Goal: Navigation & Orientation: Find specific page/section

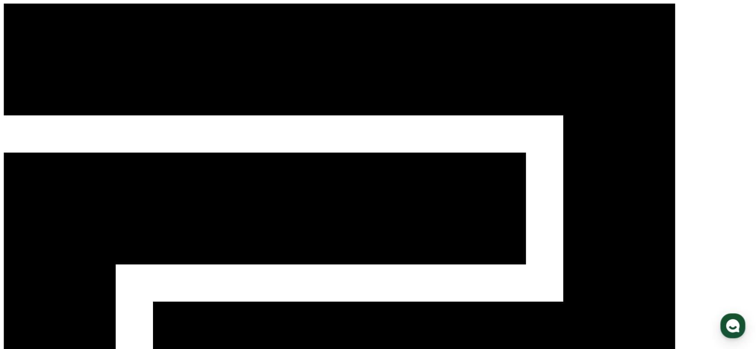
drag, startPoint x: 165, startPoint y: 161, endPoint x: 213, endPoint y: 205, distance: 64.9
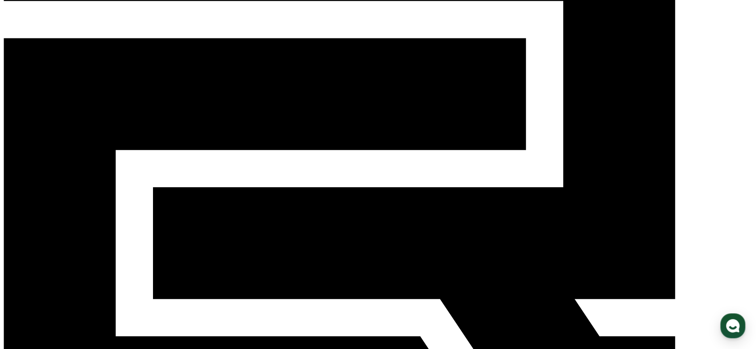
scroll to position [99, 0]
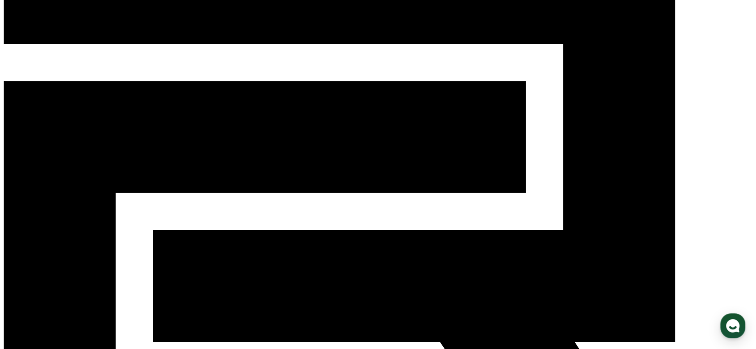
scroll to position [0, 0]
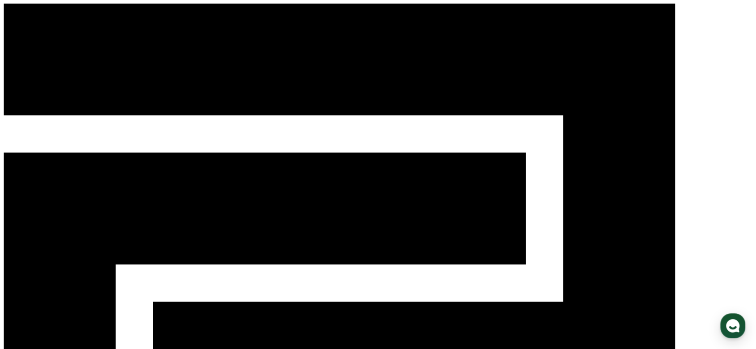
drag, startPoint x: 81, startPoint y: 161, endPoint x: 714, endPoint y: 259, distance: 640.1
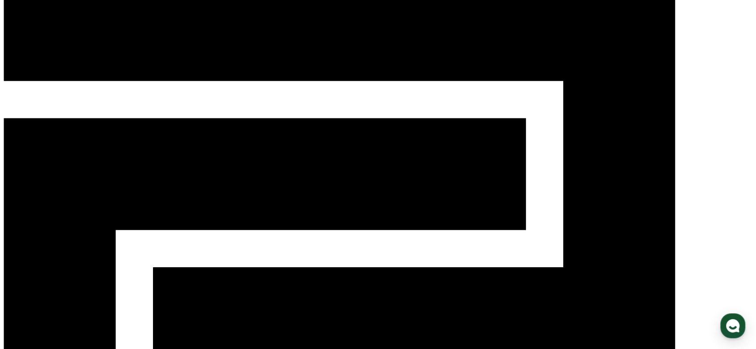
scroll to position [50, 0]
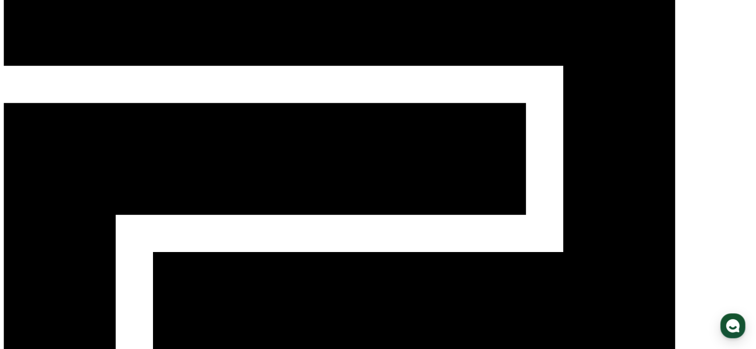
drag, startPoint x: 92, startPoint y: 110, endPoint x: 158, endPoint y: 209, distance: 119.2
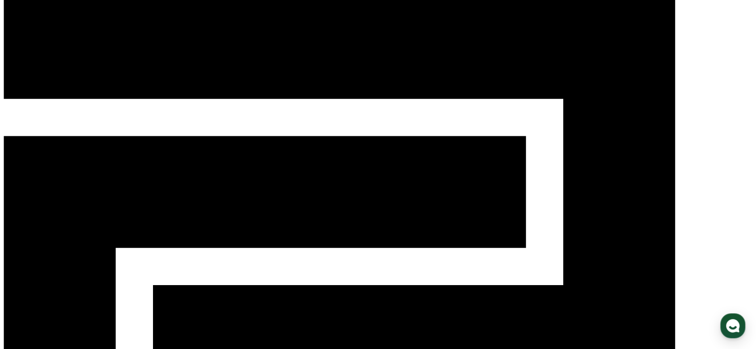
scroll to position [0, 0]
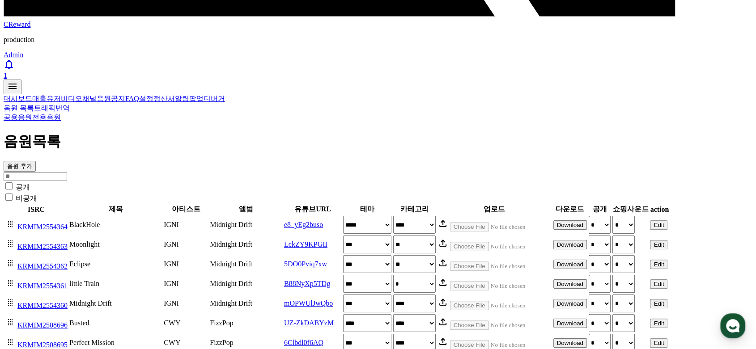
scroll to position [745, 0]
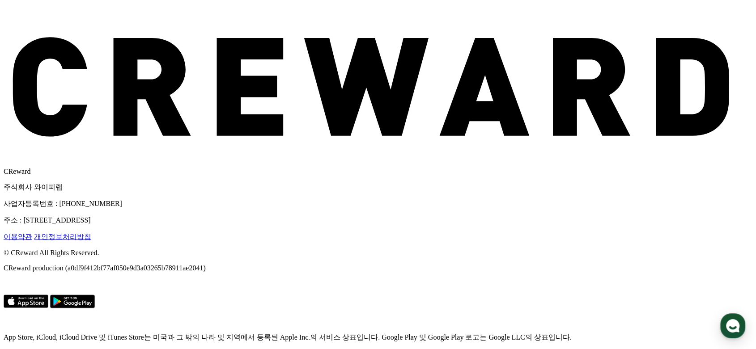
scroll to position [5360, 0]
drag, startPoint x: 701, startPoint y: 205, endPoint x: 97, endPoint y: 28, distance: 630.1
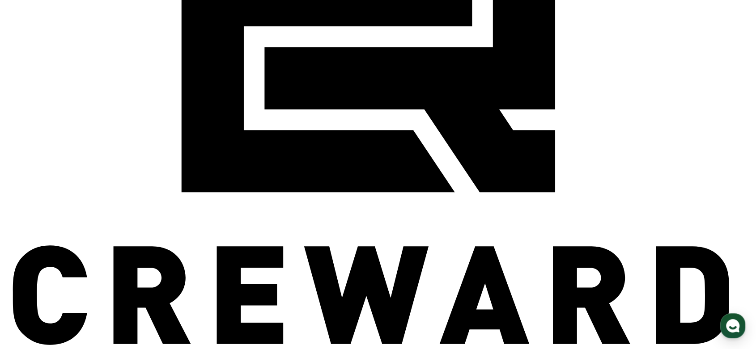
scroll to position [4764, 0]
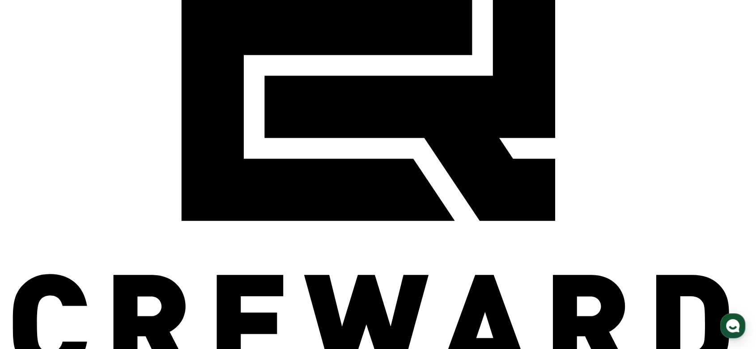
drag, startPoint x: 151, startPoint y: 82, endPoint x: 423, endPoint y: 174, distance: 287.0
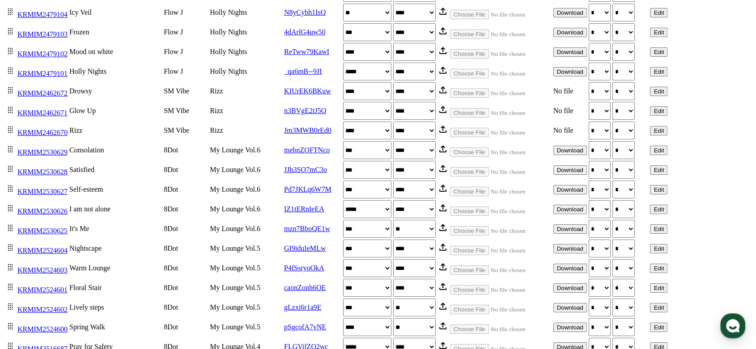
scroll to position [0, 0]
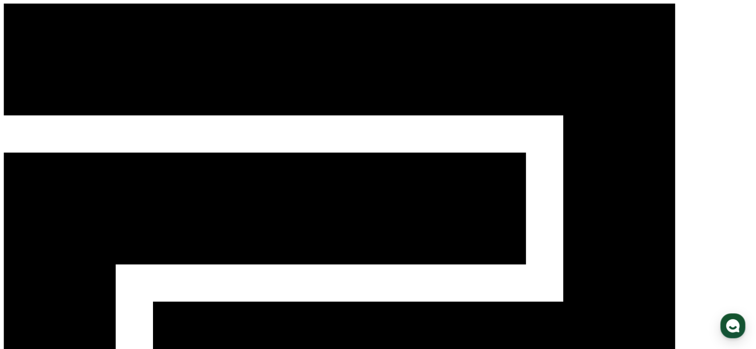
drag, startPoint x: 168, startPoint y: 160, endPoint x: 244, endPoint y: 257, distance: 123.0
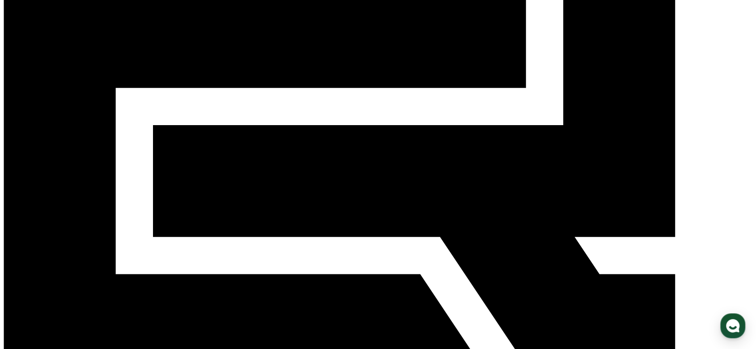
scroll to position [199, 0]
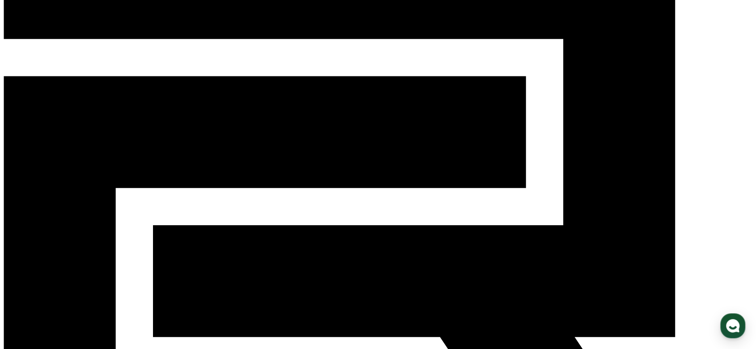
scroll to position [0, 0]
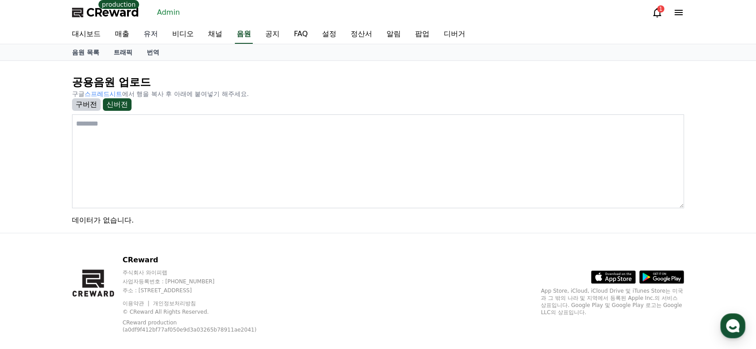
click at [146, 38] on link "유저" at bounding box center [150, 34] width 29 height 19
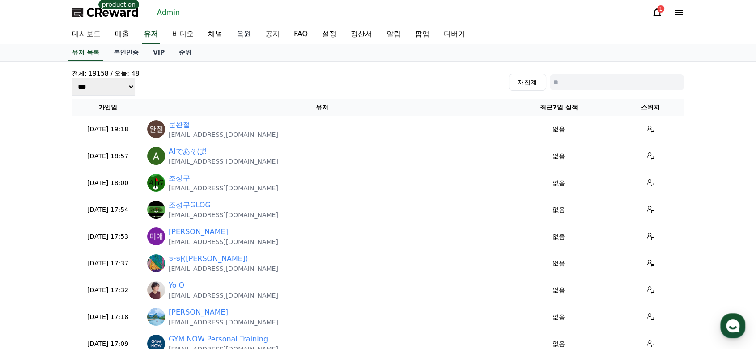
click at [255, 33] on link "음원" at bounding box center [244, 34] width 29 height 19
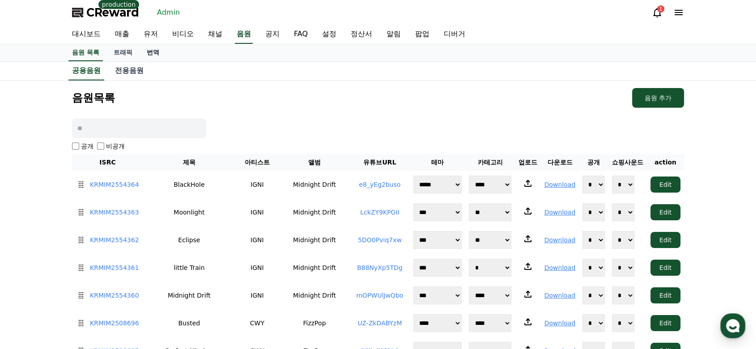
click at [154, 56] on link "번역" at bounding box center [153, 52] width 27 height 17
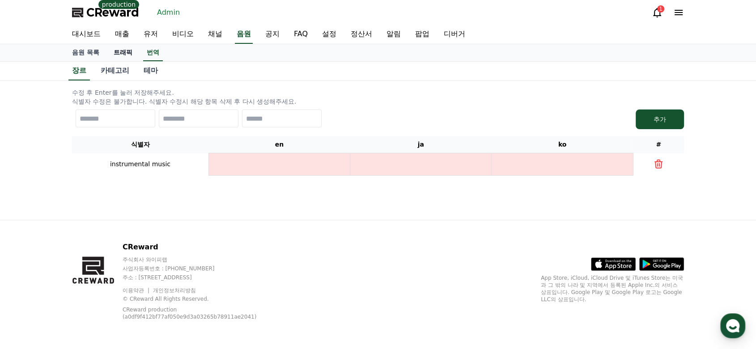
click at [126, 50] on link "트래픽" at bounding box center [122, 52] width 33 height 17
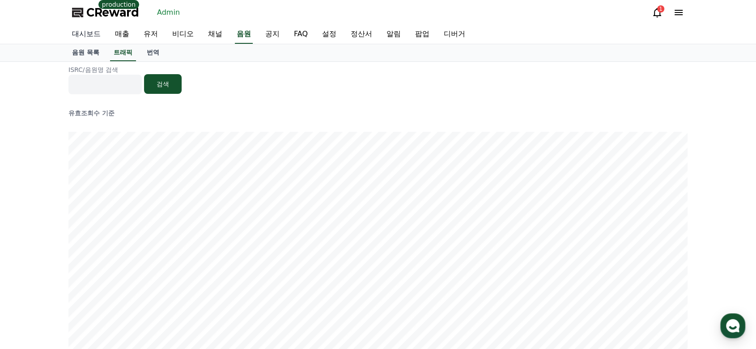
click at [81, 33] on link "대시보드" at bounding box center [86, 34] width 43 height 19
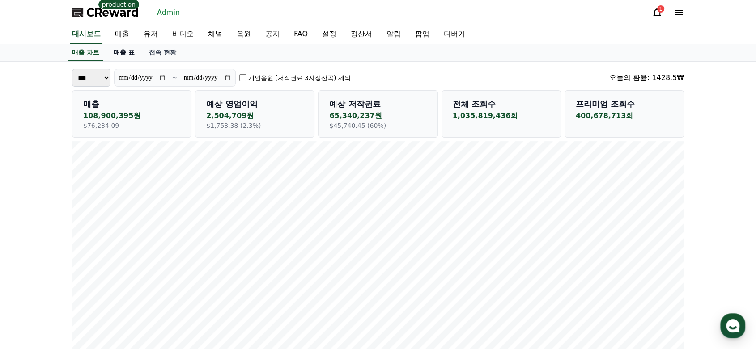
click at [121, 52] on link "매출 표" at bounding box center [123, 52] width 35 height 17
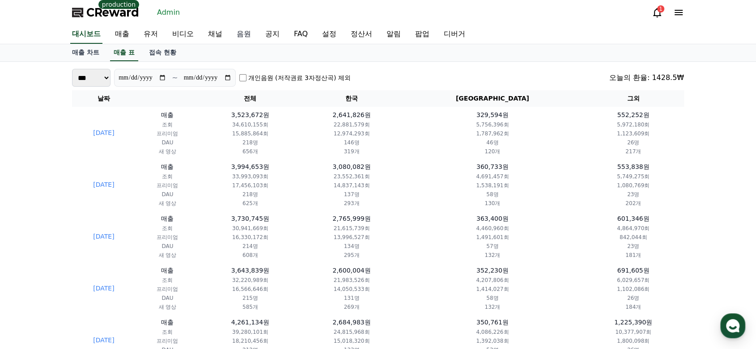
click at [252, 35] on link "음원" at bounding box center [244, 34] width 29 height 19
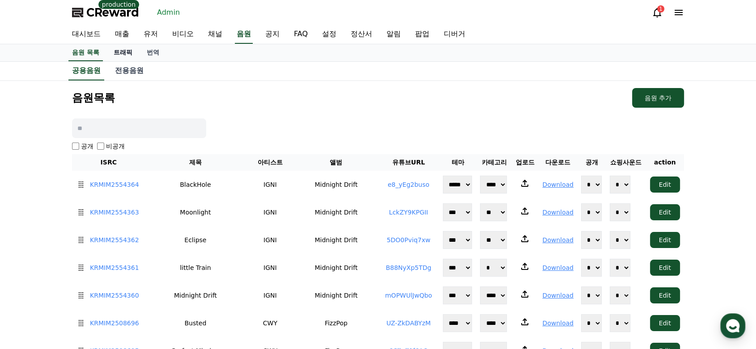
click at [130, 54] on link "트래픽" at bounding box center [122, 52] width 33 height 17
